Goal: Information Seeking & Learning: Learn about a topic

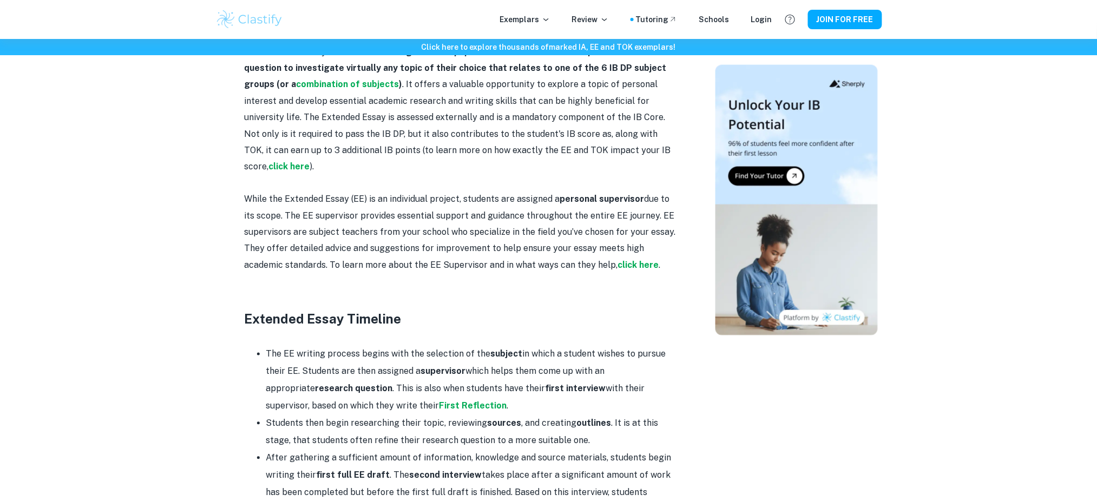
scroll to position [721, 0]
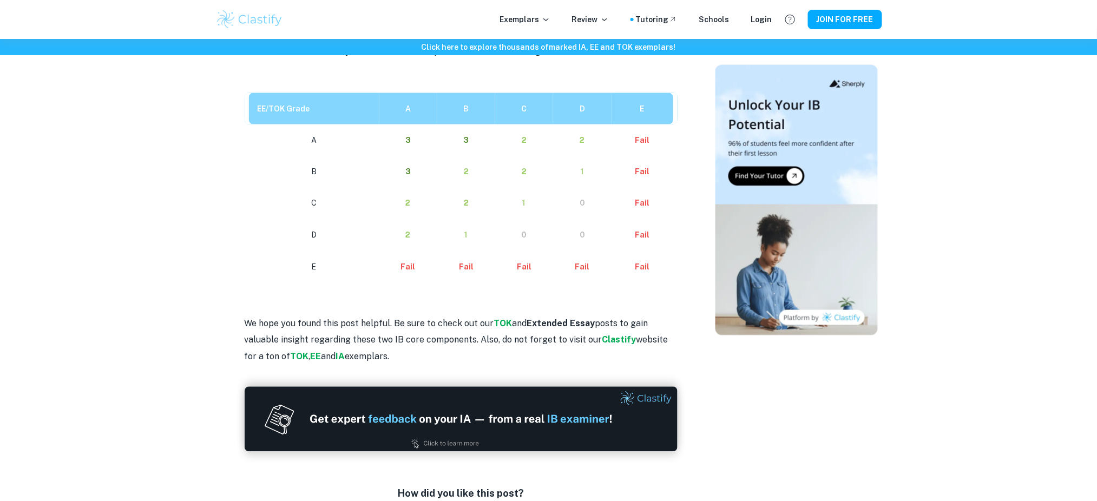
scroll to position [505, 0]
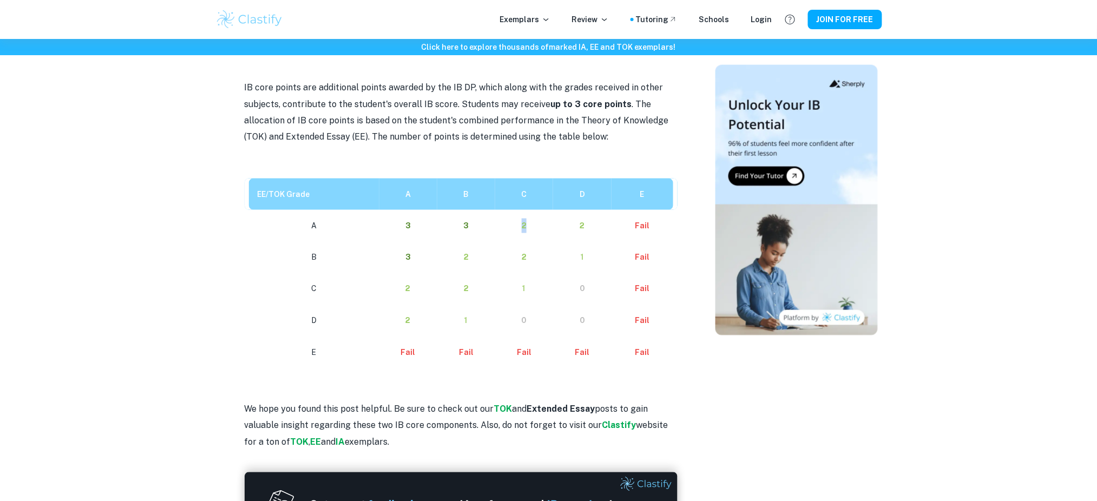
drag, startPoint x: 524, startPoint y: 207, endPoint x: 530, endPoint y: 206, distance: 6.0
click at [530, 219] on p "2" at bounding box center [524, 226] width 41 height 15
click at [515, 224] on td "2" at bounding box center [524, 226] width 58 height 32
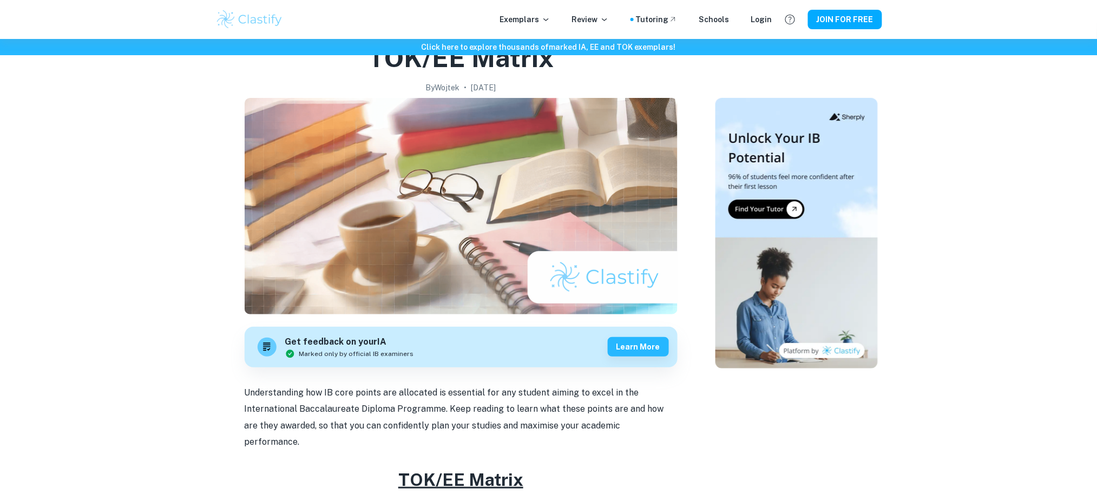
scroll to position [0, 0]
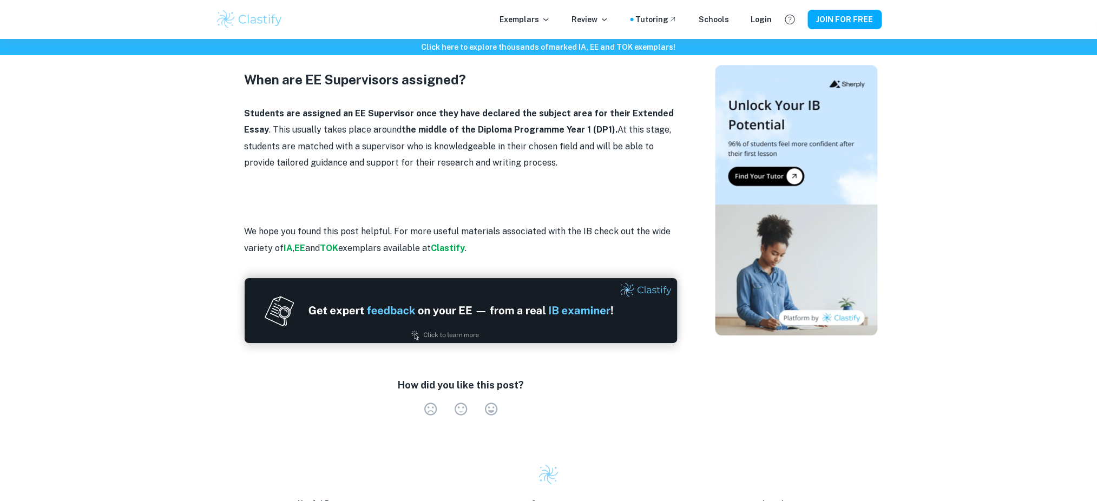
scroll to position [1226, 0]
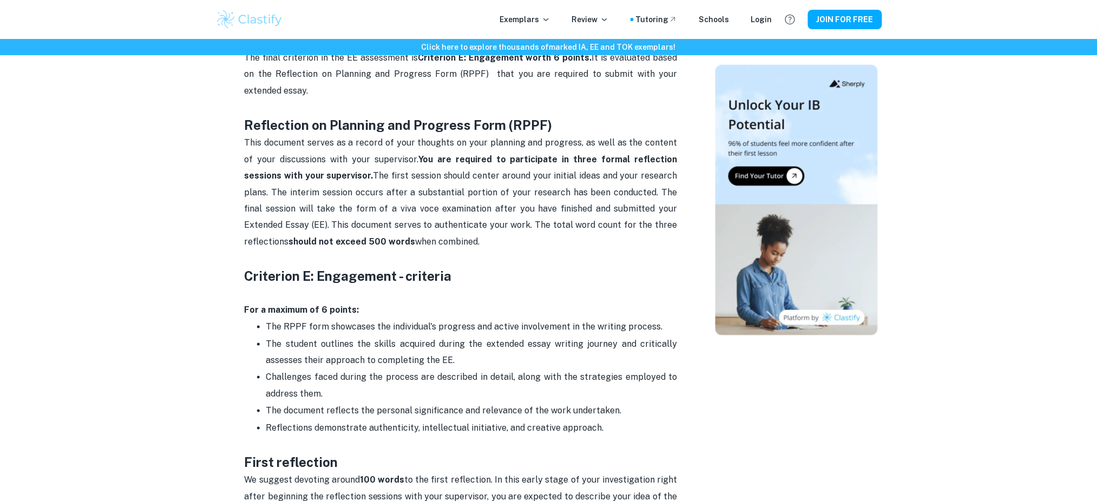
scroll to position [414, 0]
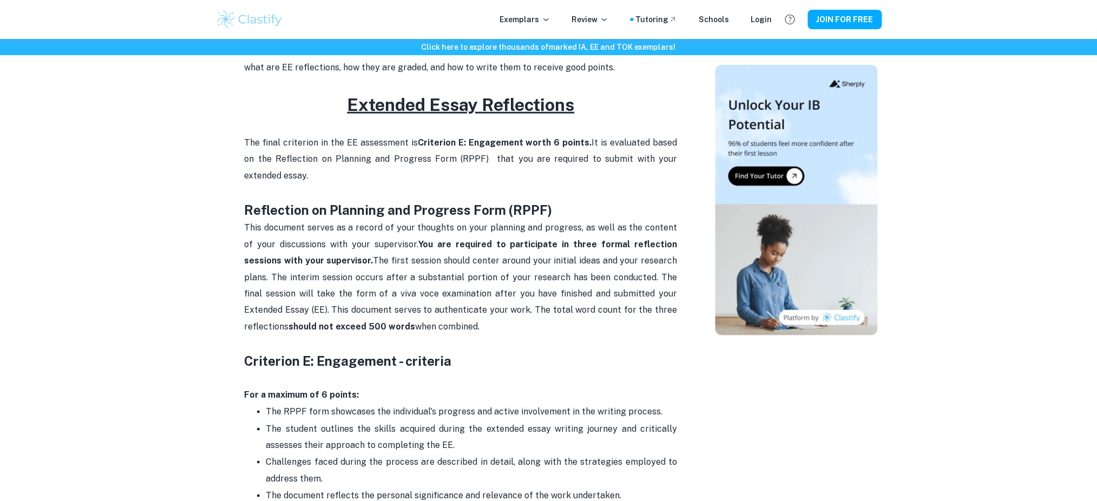
click at [382, 266] on p "This document serves as a record of your thoughts on your planning and progress…" at bounding box center [461, 285] width 433 height 131
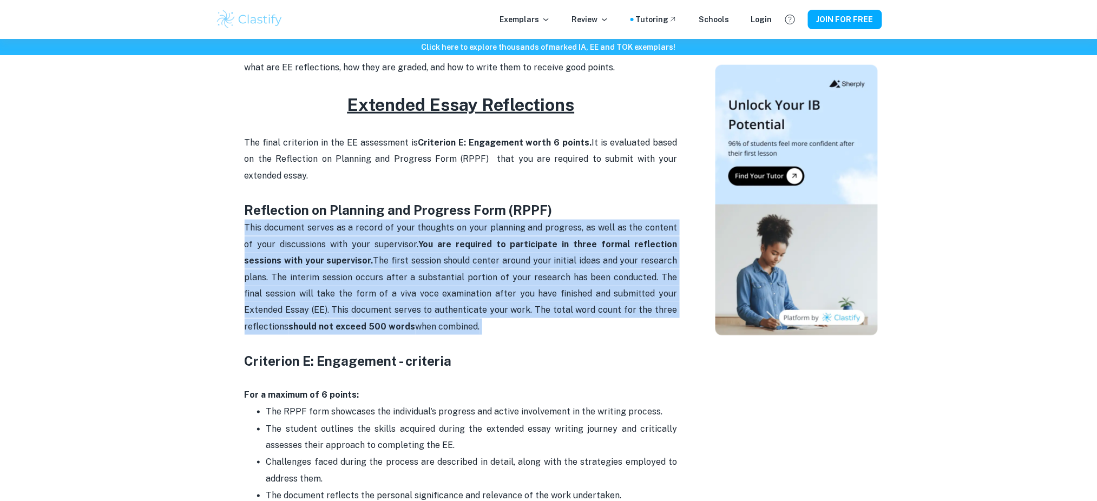
click at [382, 266] on p "This document serves as a record of your thoughts on your planning and progress…" at bounding box center [461, 285] width 433 height 131
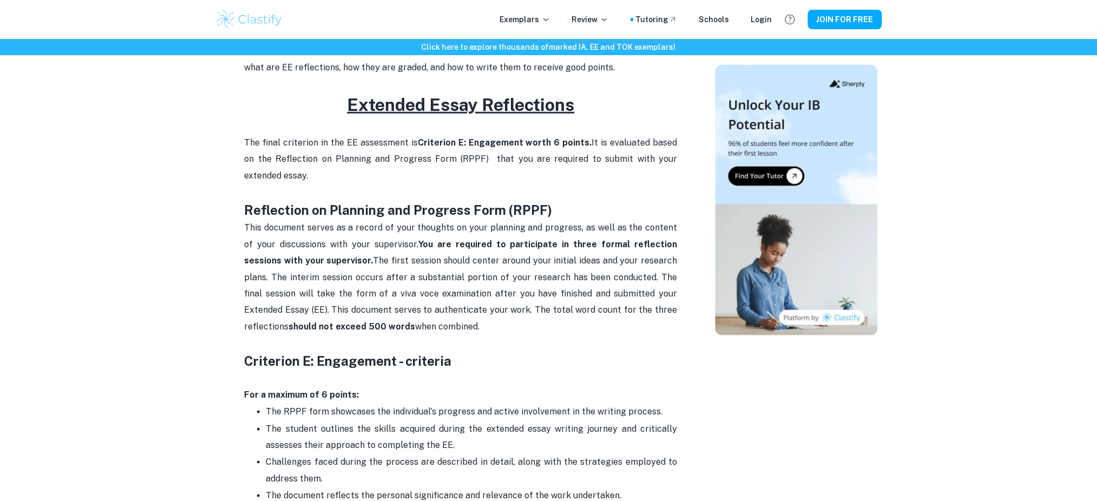
scroll to position [486, 0]
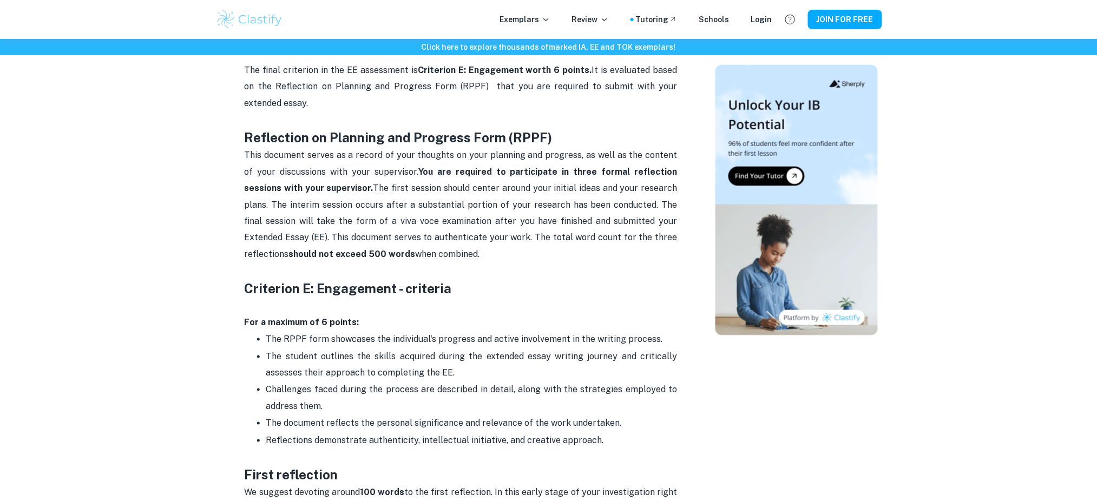
click at [424, 194] on p "This document serves as a record of your thoughts on your planning and progress…" at bounding box center [461, 212] width 433 height 131
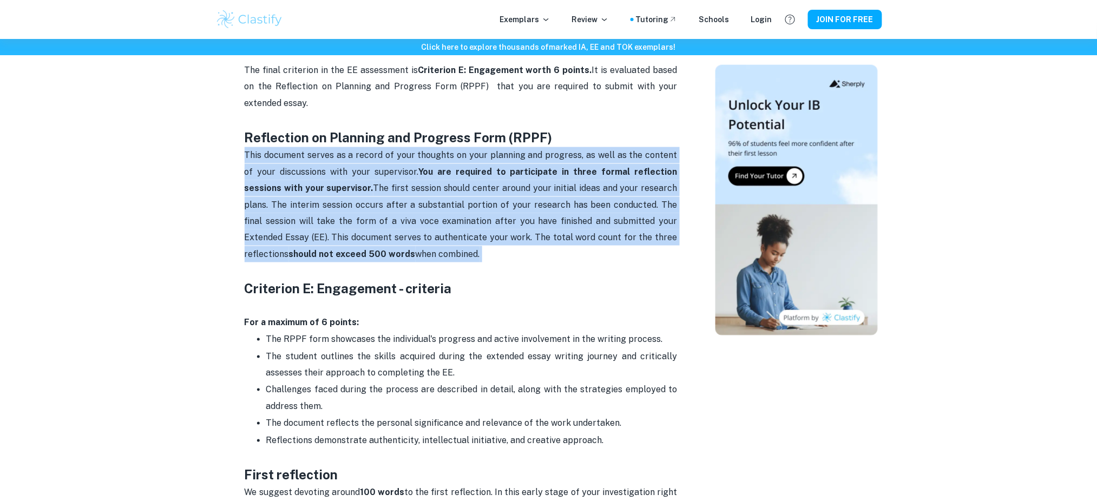
click at [424, 194] on p "This document serves as a record of your thoughts on your planning and progress…" at bounding box center [461, 212] width 433 height 131
click at [437, 224] on p "This document serves as a record of your thoughts on your planning and progress…" at bounding box center [461, 212] width 433 height 131
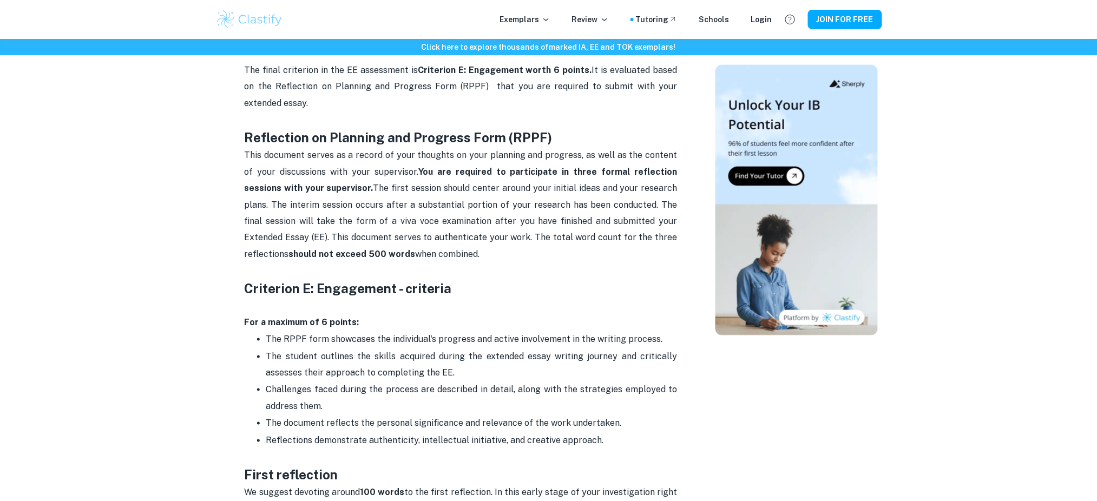
click at [343, 207] on p "This document serves as a record of your thoughts on your planning and progress…" at bounding box center [461, 212] width 433 height 131
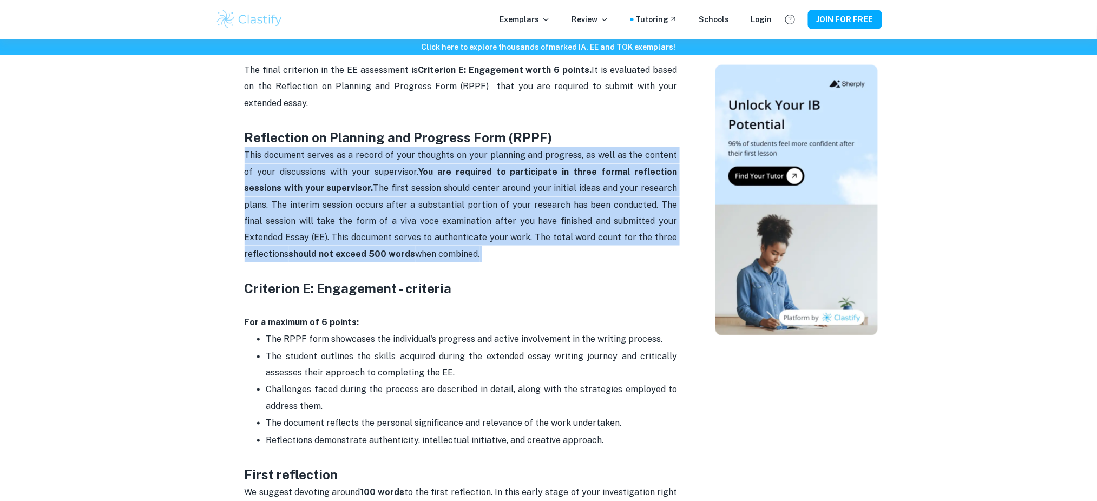
click at [343, 207] on p "This document serves as a record of your thoughts on your planning and progress…" at bounding box center [461, 212] width 433 height 131
click at [459, 248] on p "This document serves as a record of your thoughts on your planning and progress…" at bounding box center [461, 212] width 433 height 131
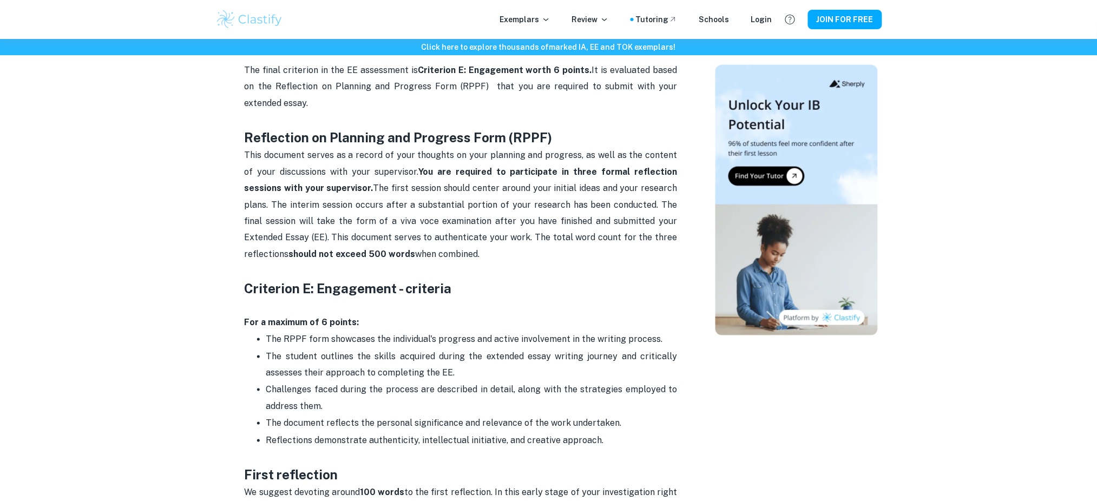
click at [419, 221] on p "This document serves as a record of your thoughts on your planning and progress…" at bounding box center [461, 212] width 433 height 131
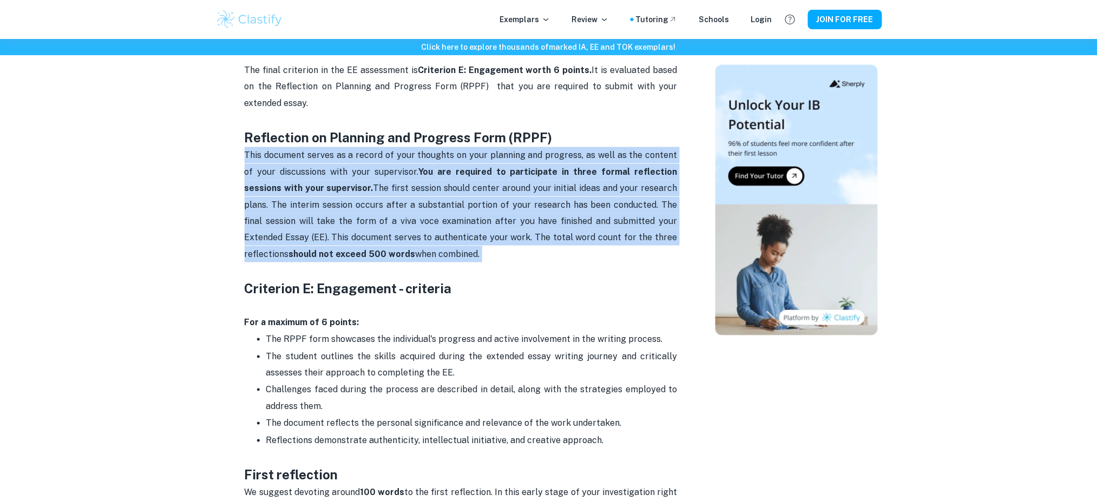
click at [419, 221] on p "This document serves as a record of your thoughts on your planning and progress…" at bounding box center [461, 212] width 433 height 131
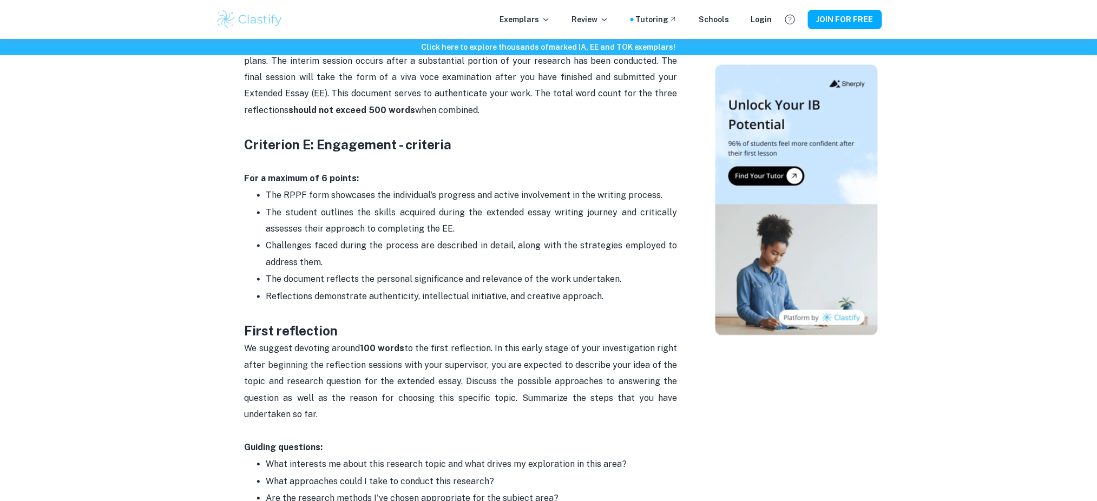
scroll to position [703, 0]
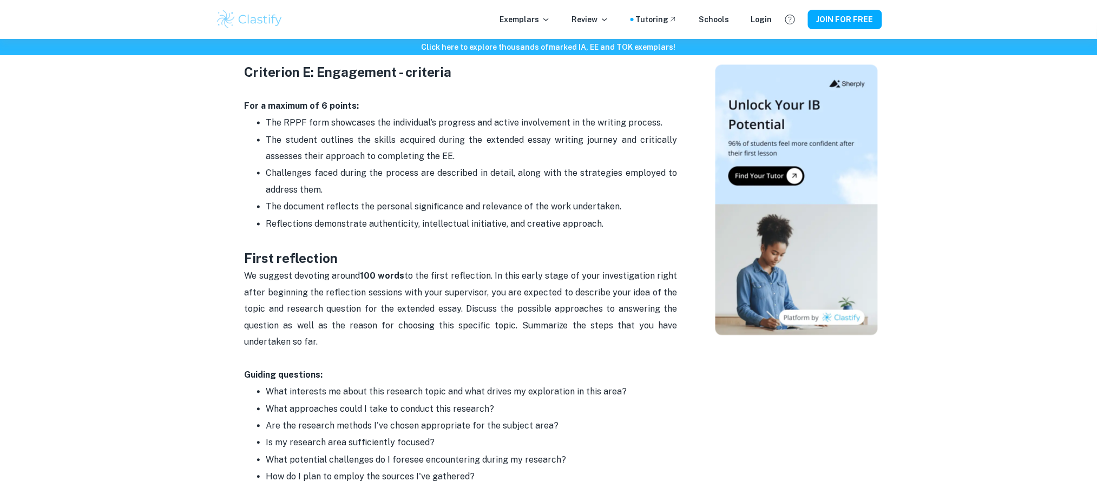
click at [422, 292] on p "We suggest devoting around 100 words to the first reflection. In this early sta…" at bounding box center [461, 309] width 433 height 82
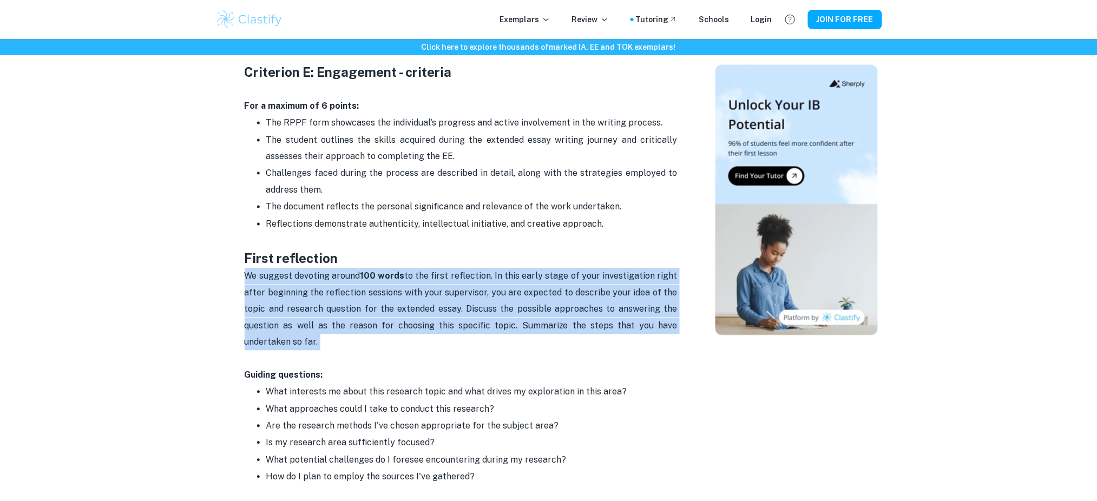
click at [422, 292] on p "We suggest devoting around 100 words to the first reflection. In this early sta…" at bounding box center [461, 309] width 433 height 82
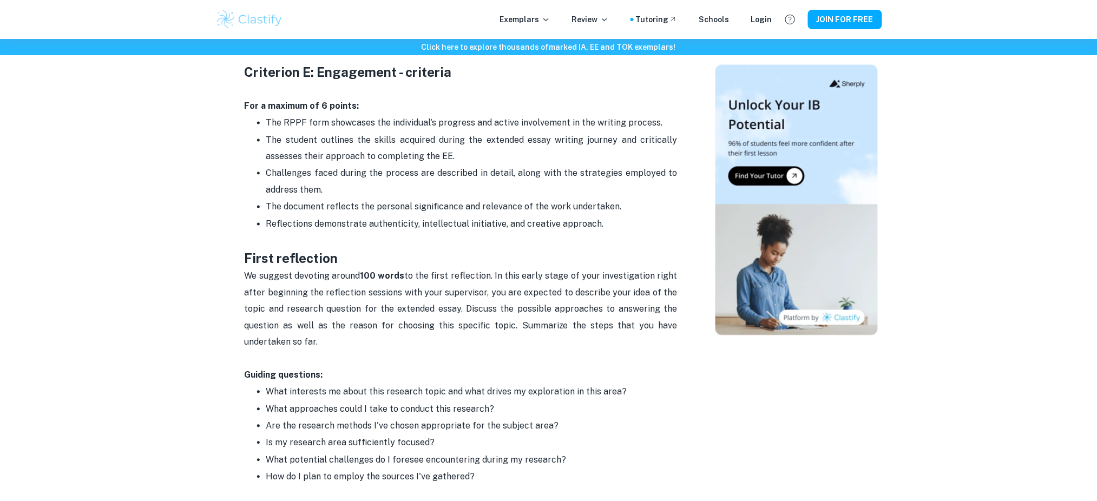
click at [443, 342] on p "We suggest devoting around 100 words to the first reflection. In this early sta…" at bounding box center [461, 309] width 433 height 82
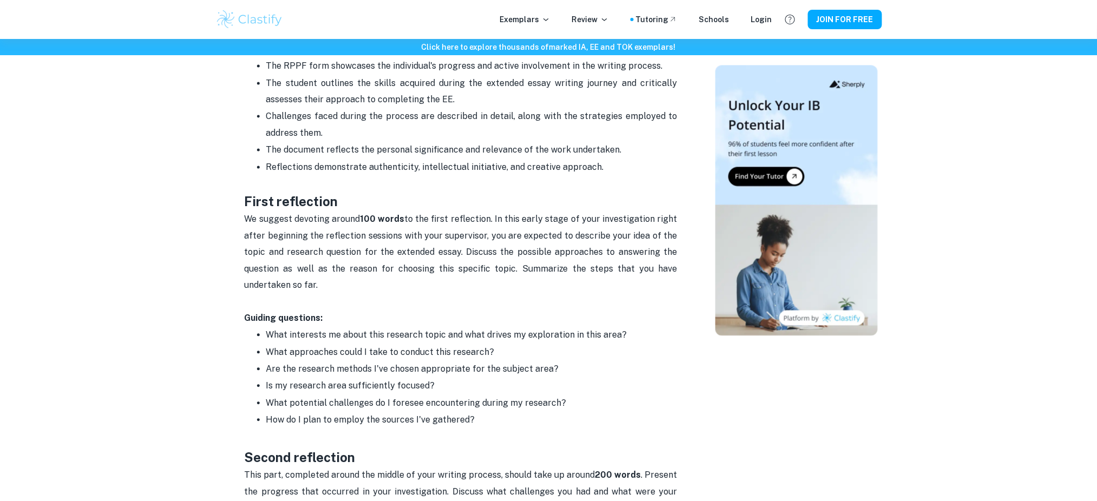
scroll to position [847, 0]
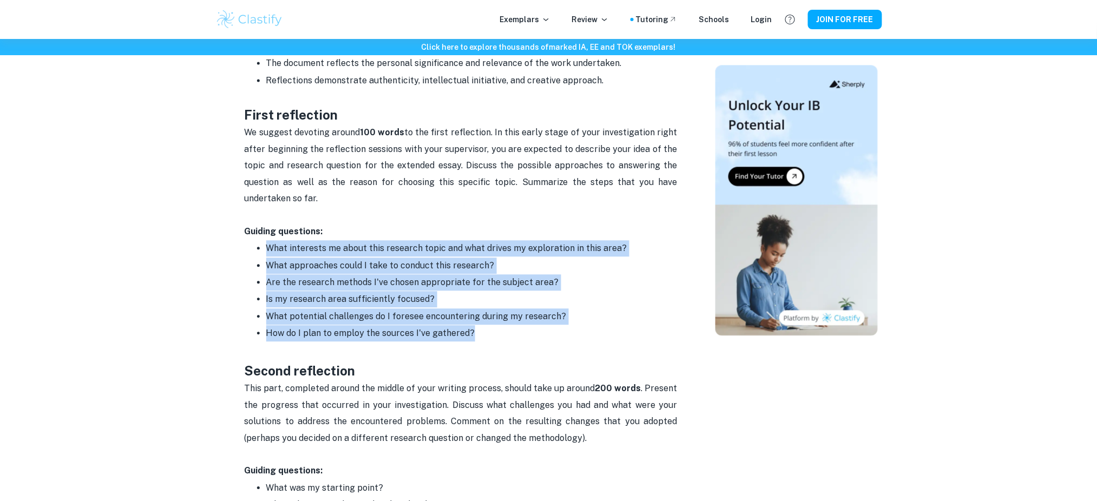
drag, startPoint x: 248, startPoint y: 247, endPoint x: 491, endPoint y: 339, distance: 260.0
click at [491, 339] on ul "What interests me about this research topic and what drives my exploration in t…" at bounding box center [461, 291] width 433 height 102
copy ul "What interests me about this research topic and what drives my exploration in t…"
